Goal: Transaction & Acquisition: Book appointment/travel/reservation

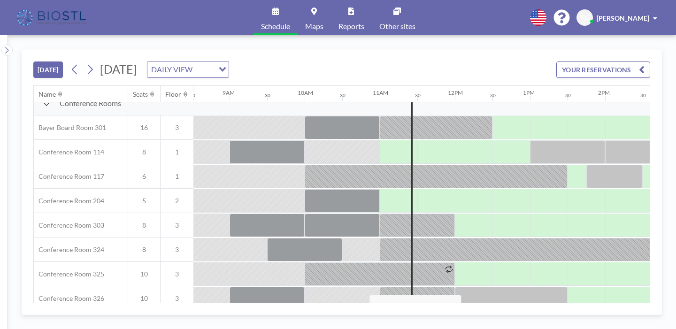
scroll to position [254, 639]
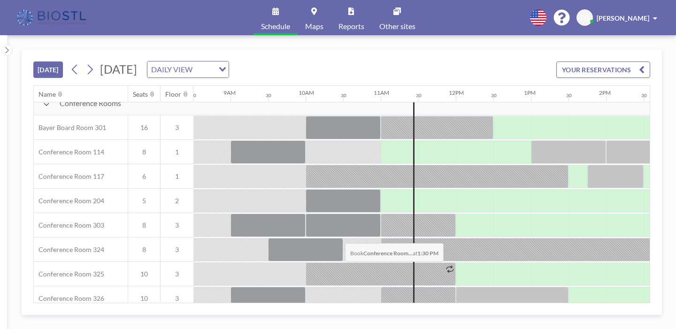
click at [569, 311] on div at bounding box center [588, 322] width 38 height 23
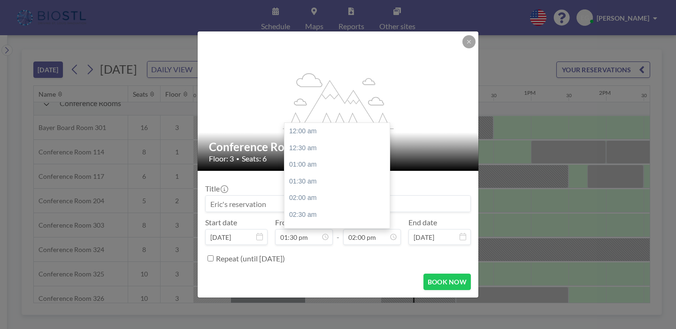
scroll to position [420, 0]
click at [343, 229] on input "02:00 pm" at bounding box center [372, 237] width 58 height 16
click at [318, 205] on div "03:00 pm" at bounding box center [337, 213] width 105 height 17
type input "03:00 pm"
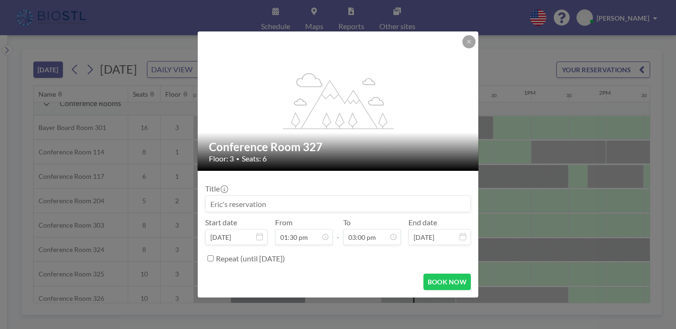
click at [279, 199] on input at bounding box center [338, 204] width 265 height 16
type input "E"
type input "NEURO360 funding"
click at [427, 274] on button "BOOK NOW" at bounding box center [447, 282] width 47 height 16
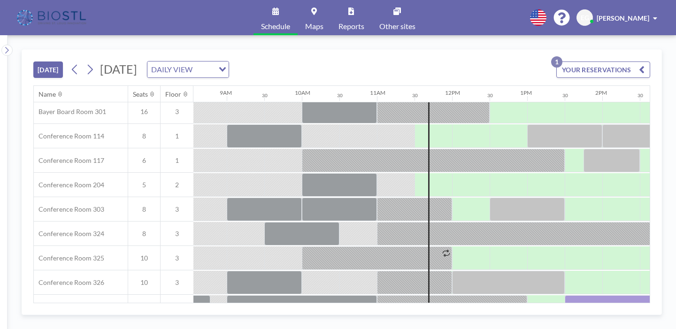
scroll to position [275, 643]
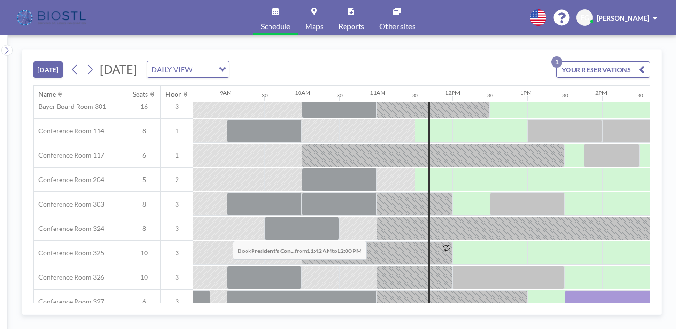
click at [431, 315] on div at bounding box center [442, 326] width 22 height 23
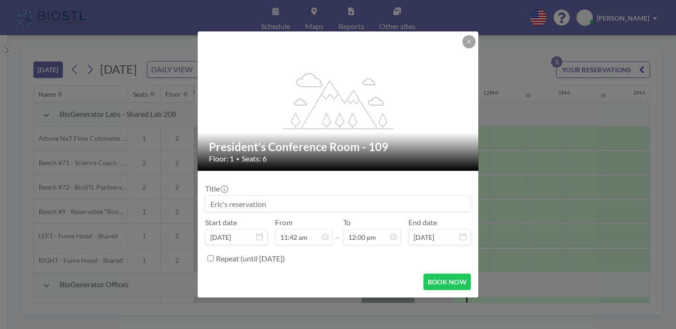
scroll to position [0, 641]
click at [279, 196] on input at bounding box center [338, 204] width 265 height 16
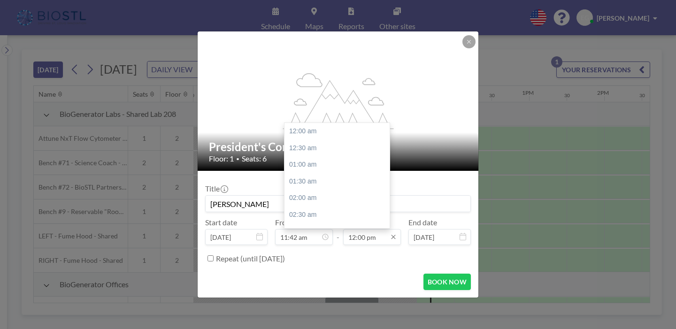
scroll to position [360, 0]
type input "[PERSON_NAME]"
click at [390, 233] on icon at bounding box center [394, 237] width 8 height 8
click at [316, 215] on div "01:30 pm" at bounding box center [337, 223] width 105 height 17
type input "01:30 pm"
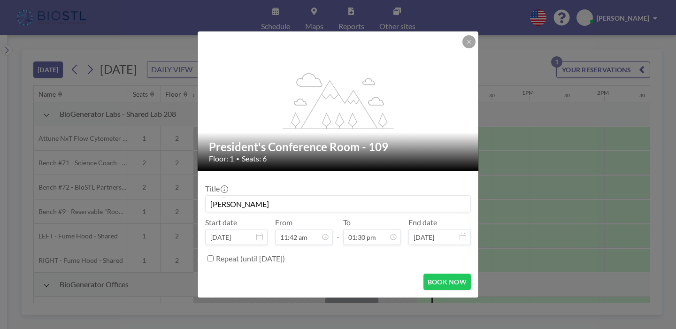
scroll to position [405, 0]
click at [426, 274] on button "BOOK NOW" at bounding box center [447, 282] width 47 height 16
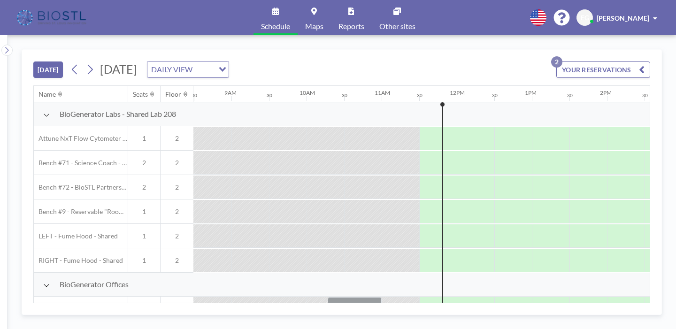
scroll to position [0, 641]
